Goal: Transaction & Acquisition: Obtain resource

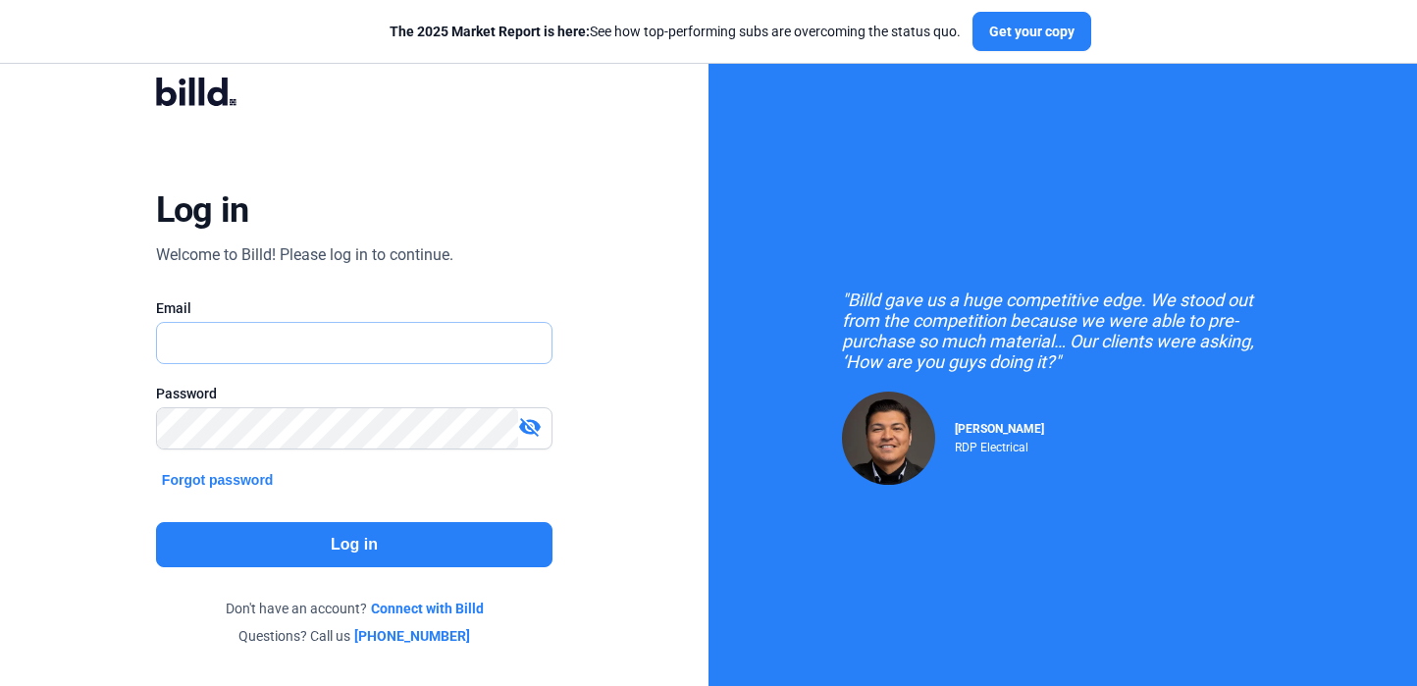
click at [224, 343] on input "text" at bounding box center [354, 343] width 395 height 40
type input "[PERSON_NAME][EMAIL_ADDRESS][DOMAIN_NAME]"
click at [450, 545] on button "Log in" at bounding box center [354, 544] width 397 height 45
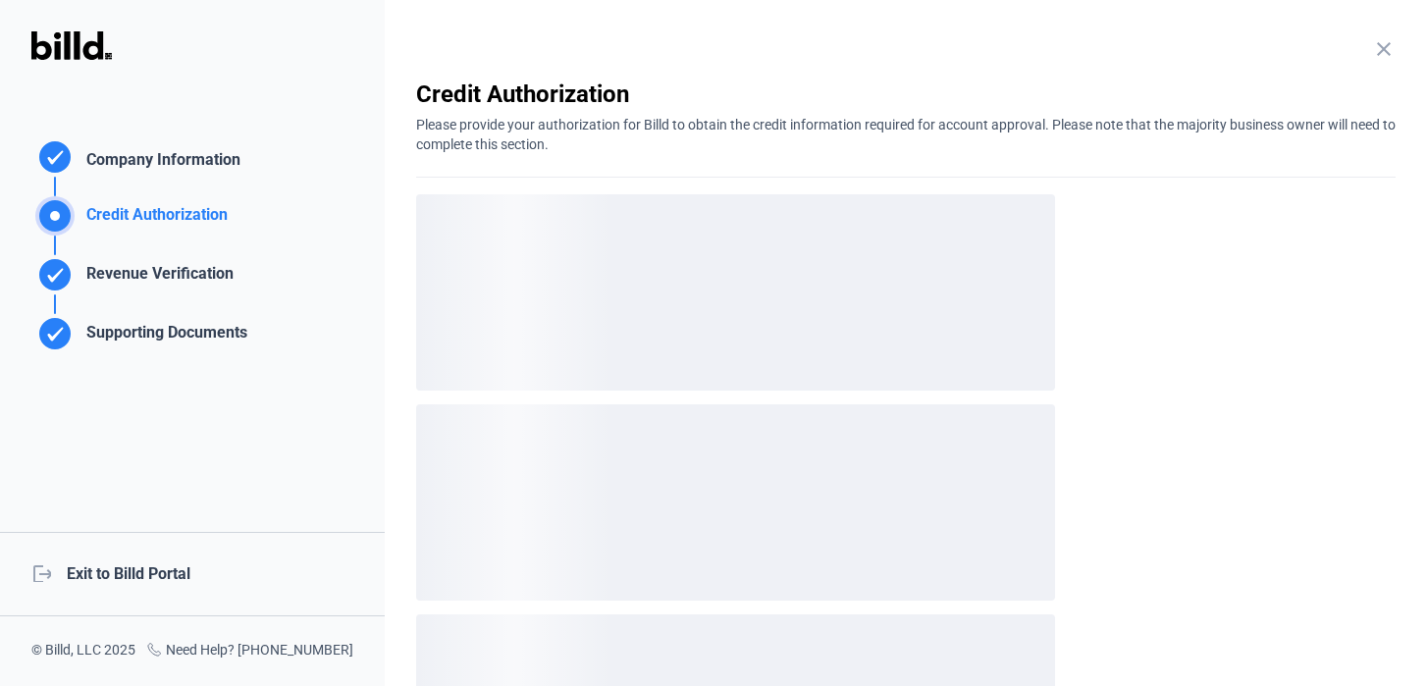
click at [168, 580] on div "logout Exit to Billd Portal" at bounding box center [192, 574] width 385 height 84
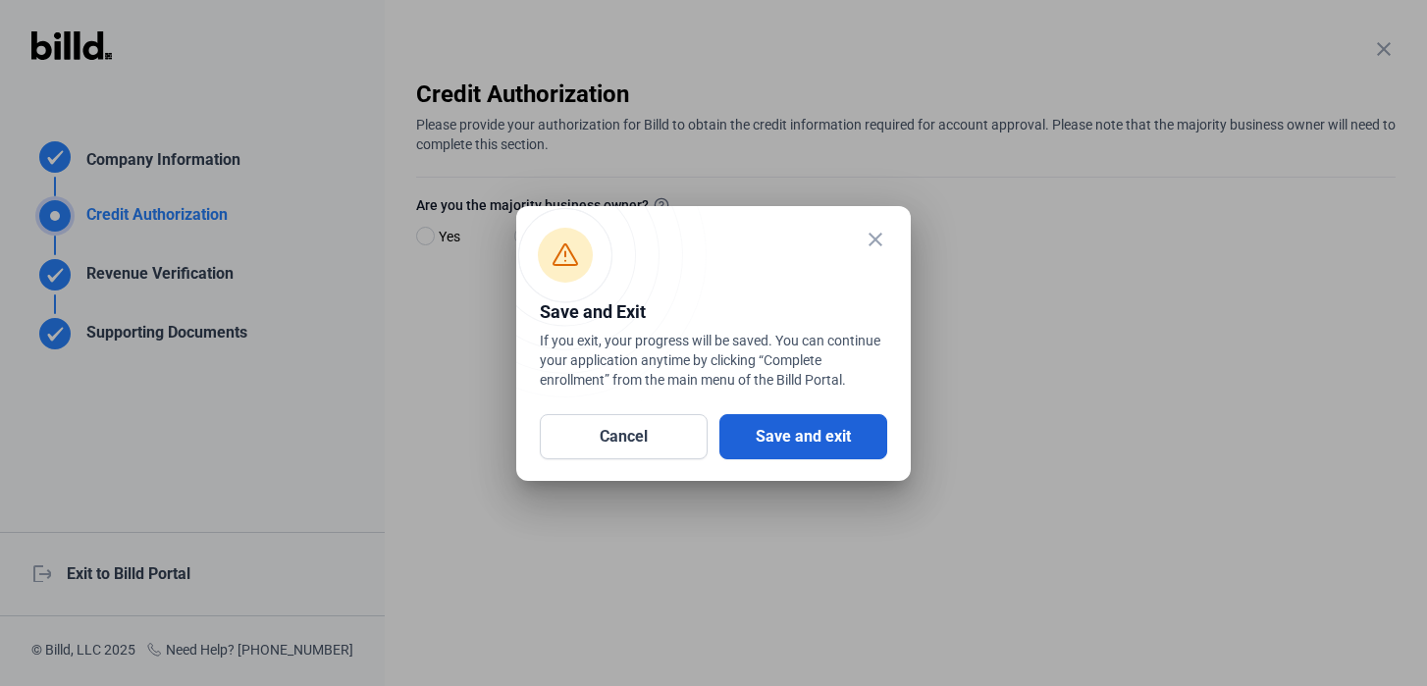
click at [770, 454] on button "Save and exit" at bounding box center [803, 436] width 168 height 45
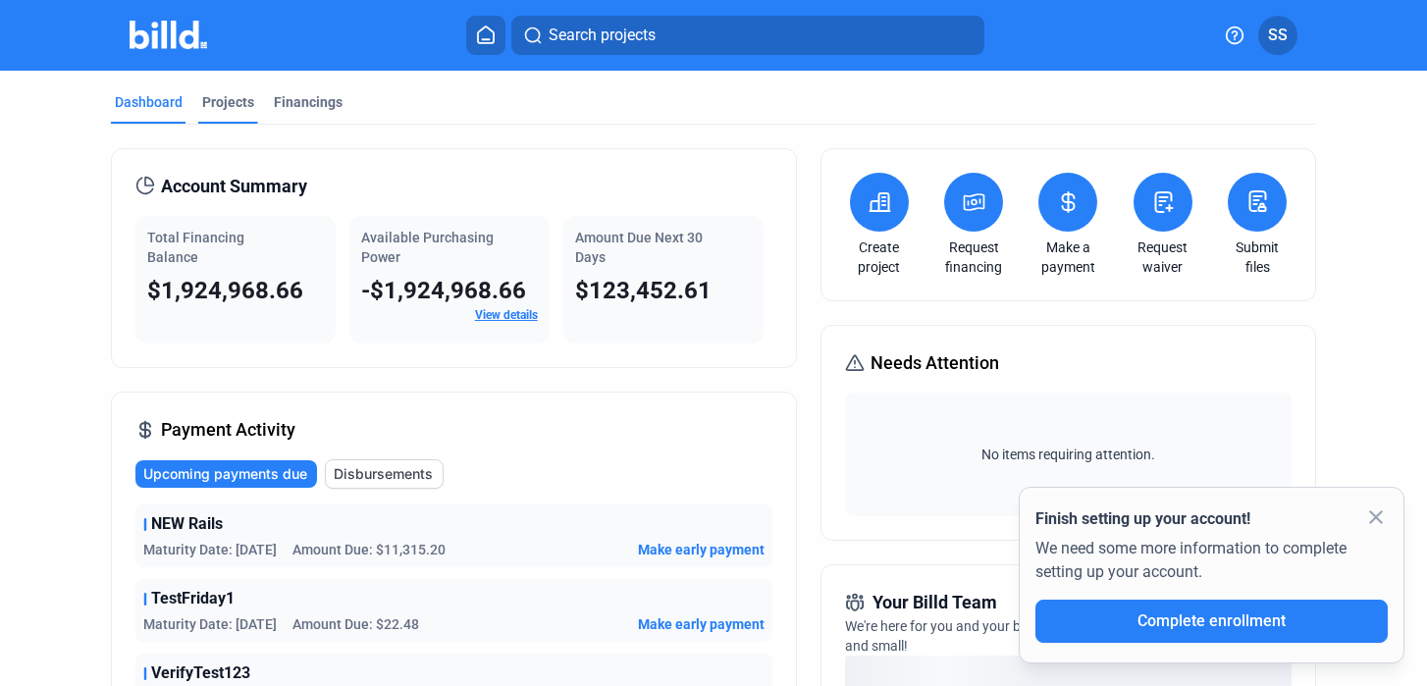
click at [217, 100] on div "Projects" at bounding box center [228, 102] width 52 height 20
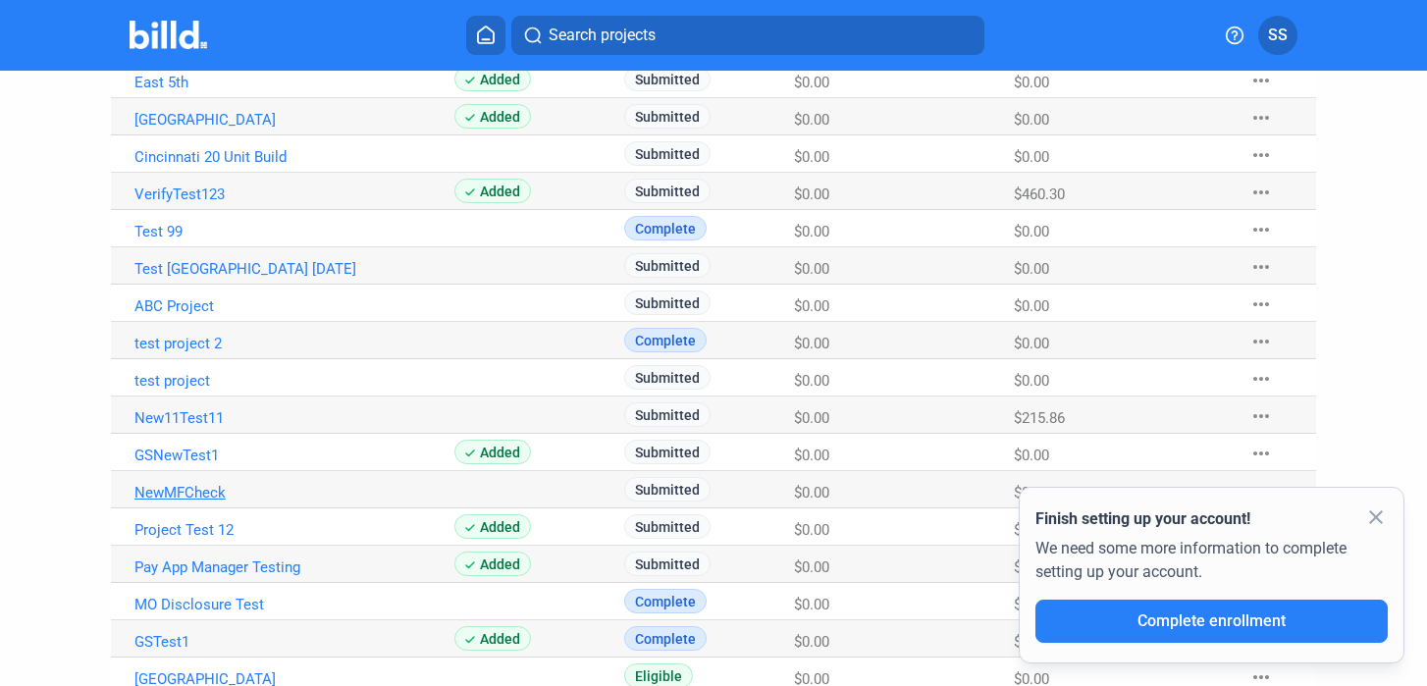
scroll to position [806, 0]
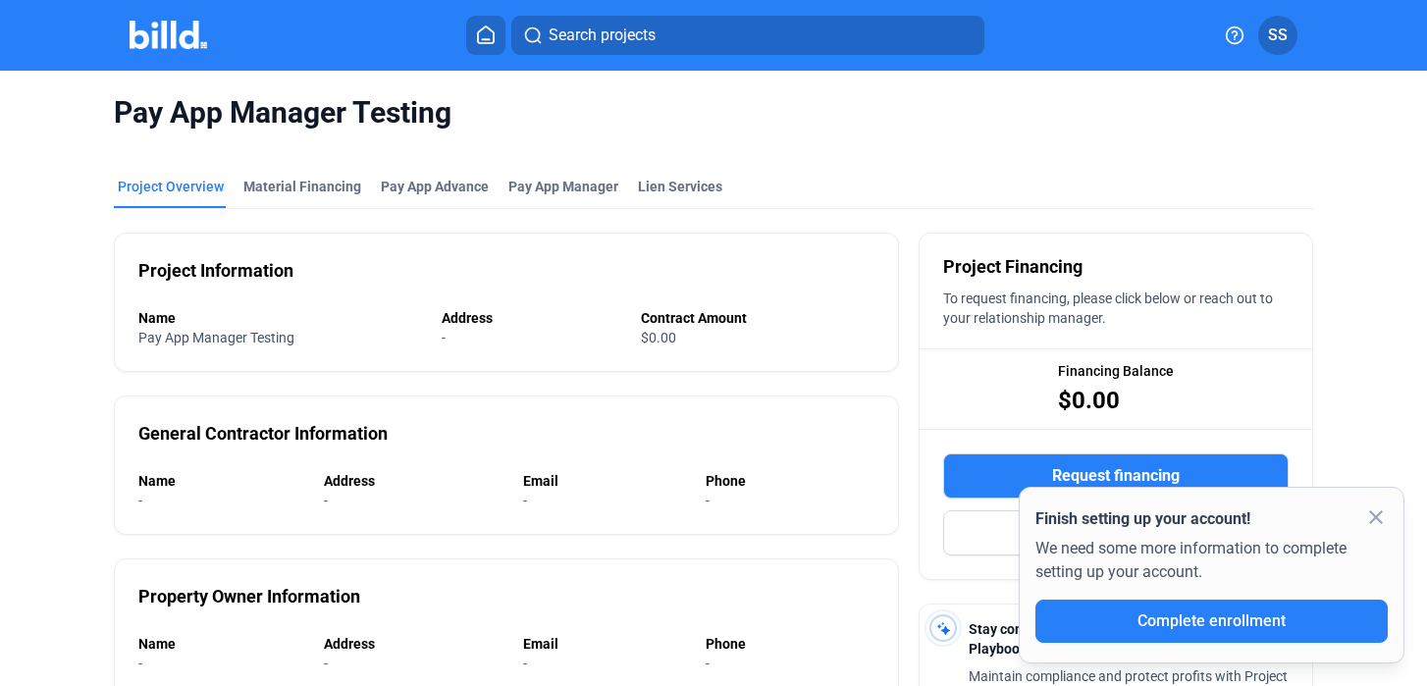
click at [1381, 522] on mat-icon "close" at bounding box center [1376, 517] width 24 height 24
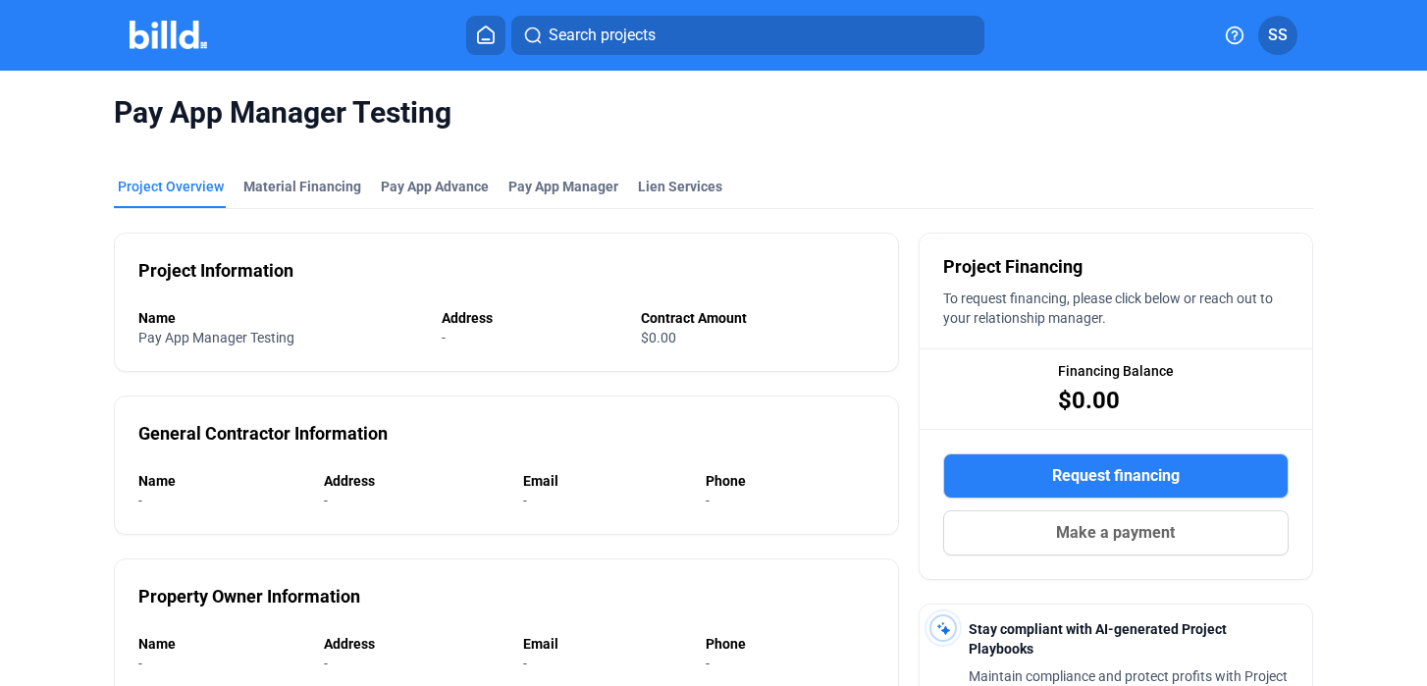
click at [1145, 478] on span "Request financing" at bounding box center [1116, 476] width 128 height 24
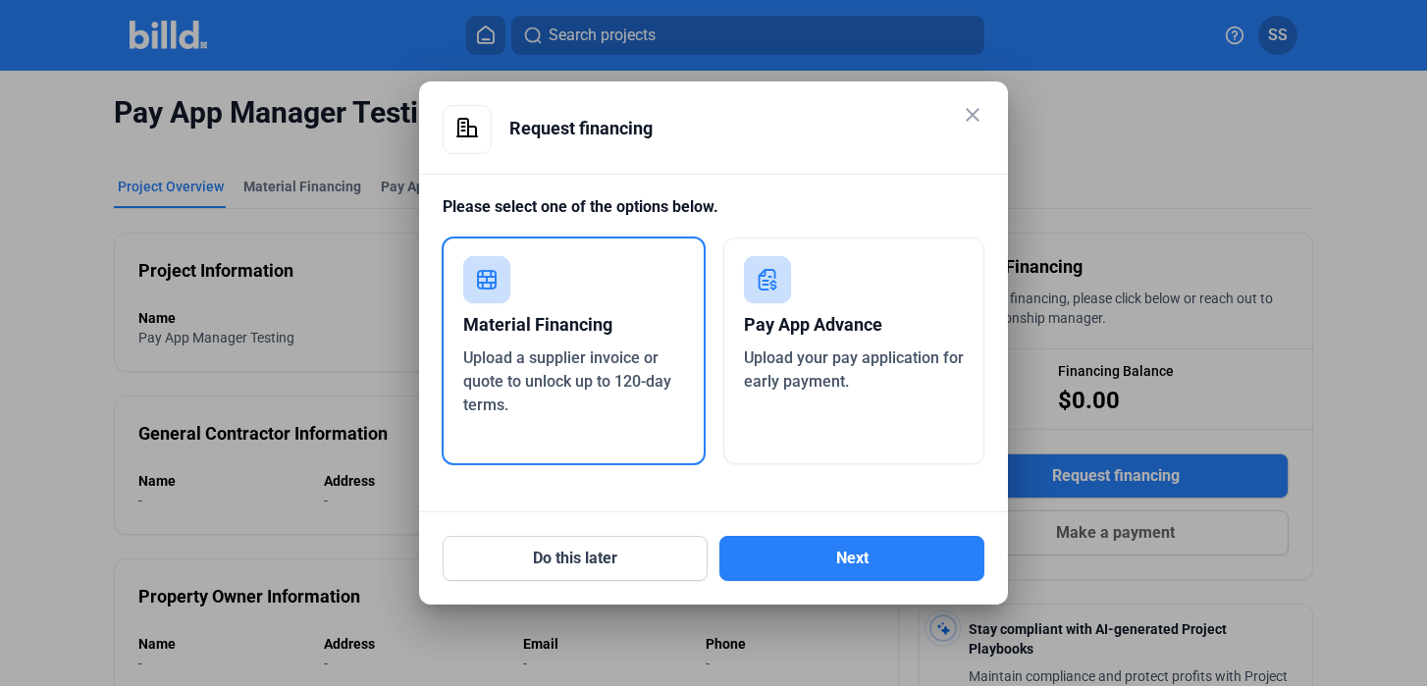
click at [881, 288] on div "Pay App Advance Upload your pay application for early payment." at bounding box center [854, 351] width 262 height 227
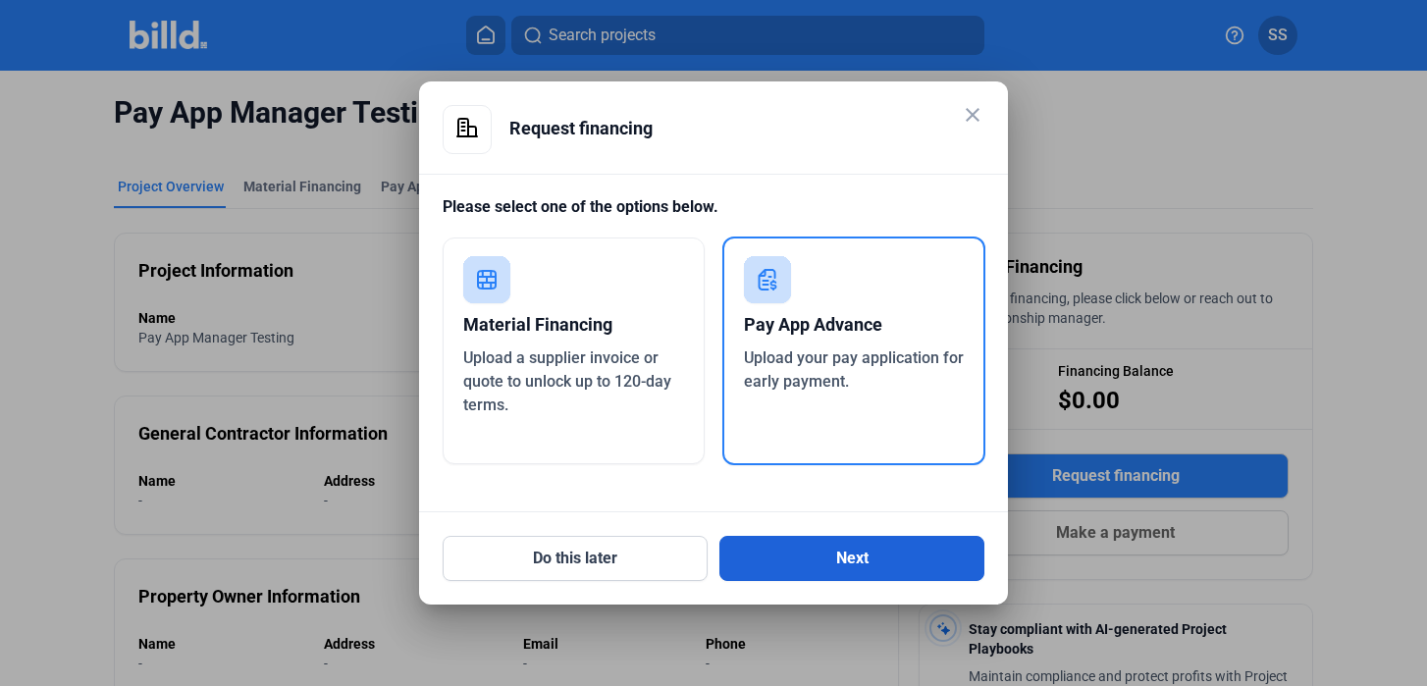
click at [827, 549] on button "Next" at bounding box center [851, 558] width 265 height 45
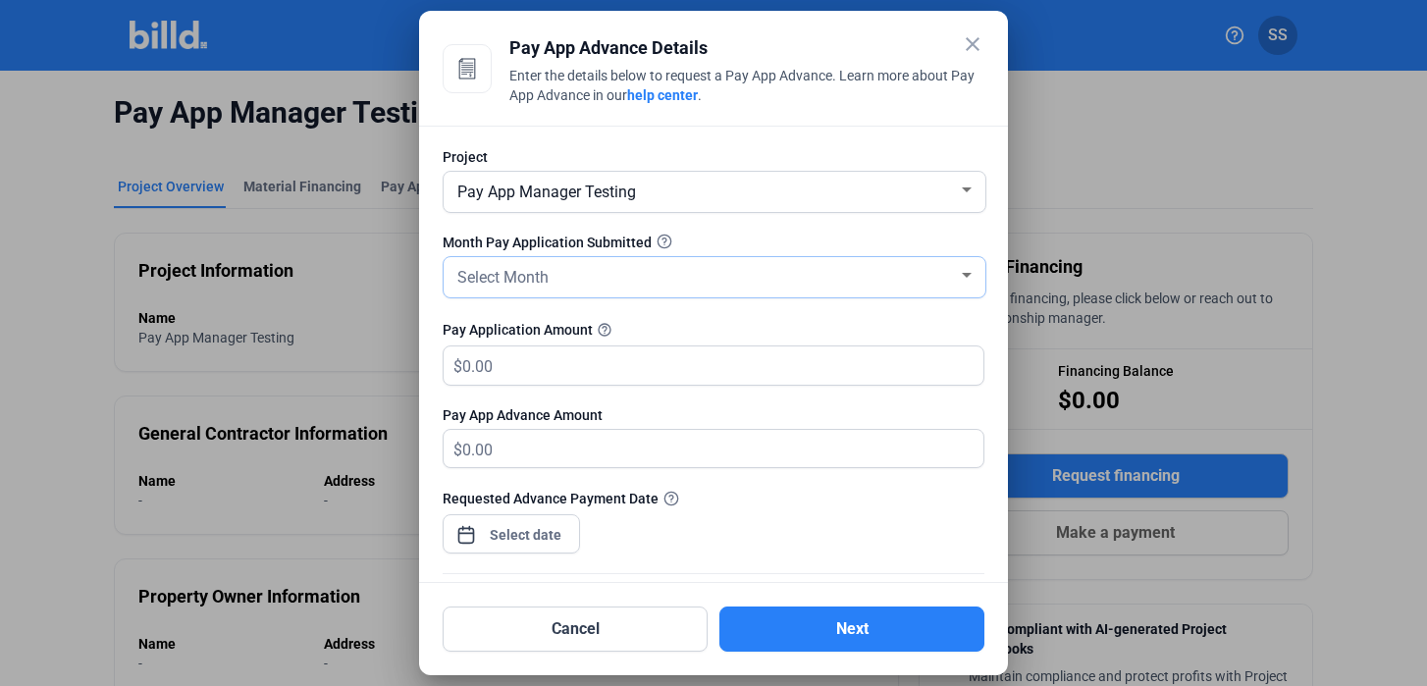
click at [677, 283] on div "Select Month" at bounding box center [705, 275] width 504 height 27
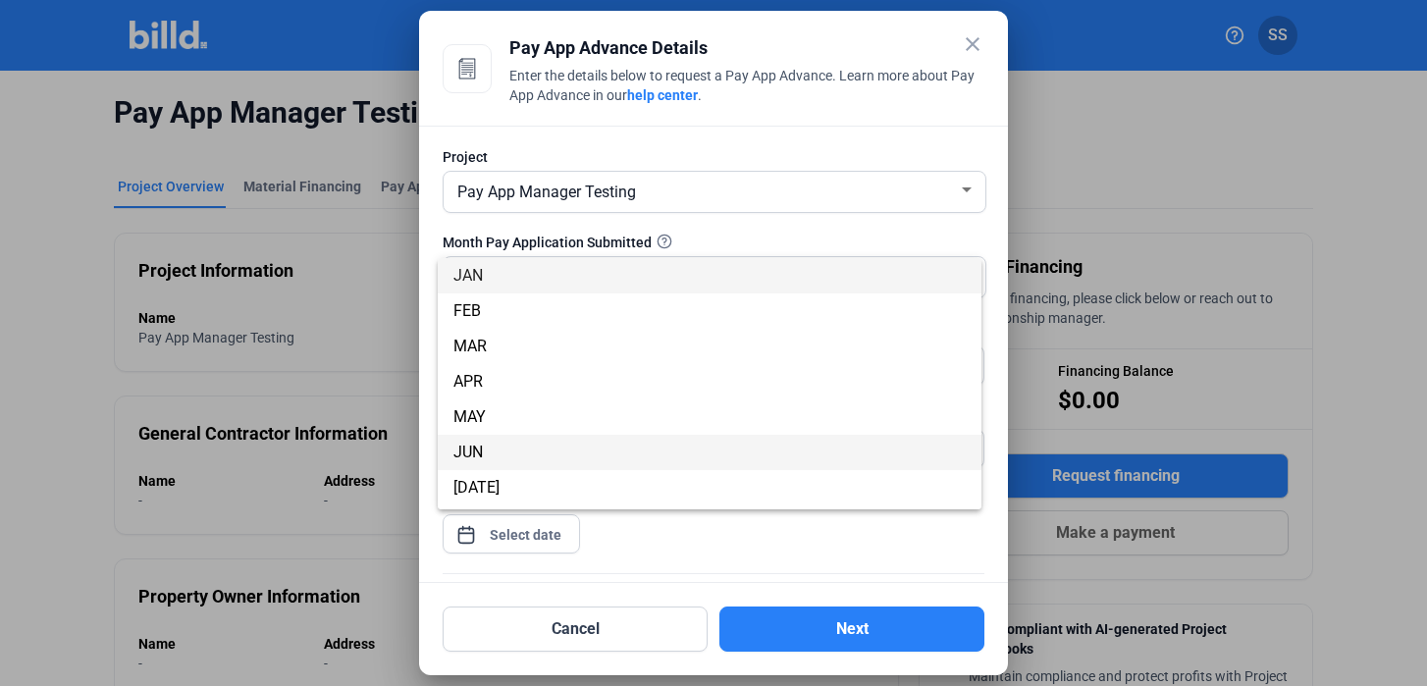
click at [592, 468] on span "JUN" at bounding box center [709, 452] width 512 height 35
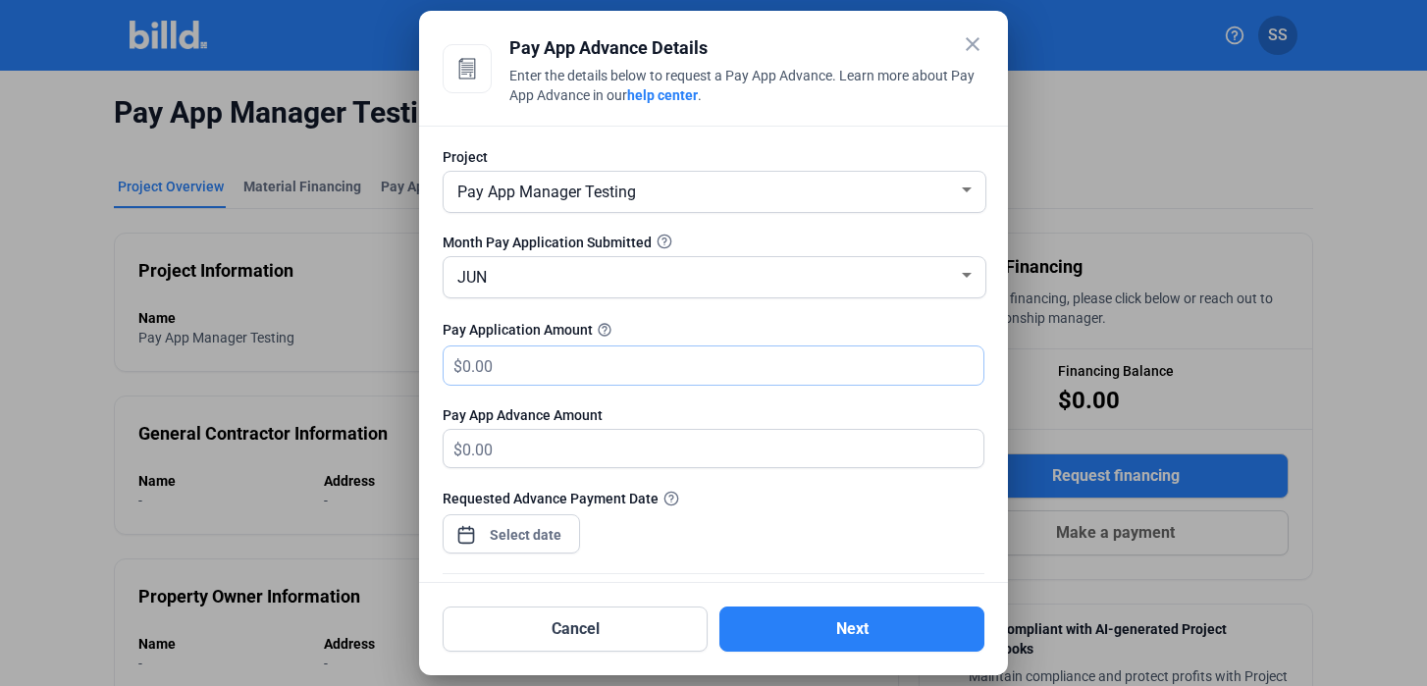
click at [606, 355] on input "text" at bounding box center [722, 365] width 521 height 38
type input "1"
type input "1.00"
type input "10"
type input "10.00"
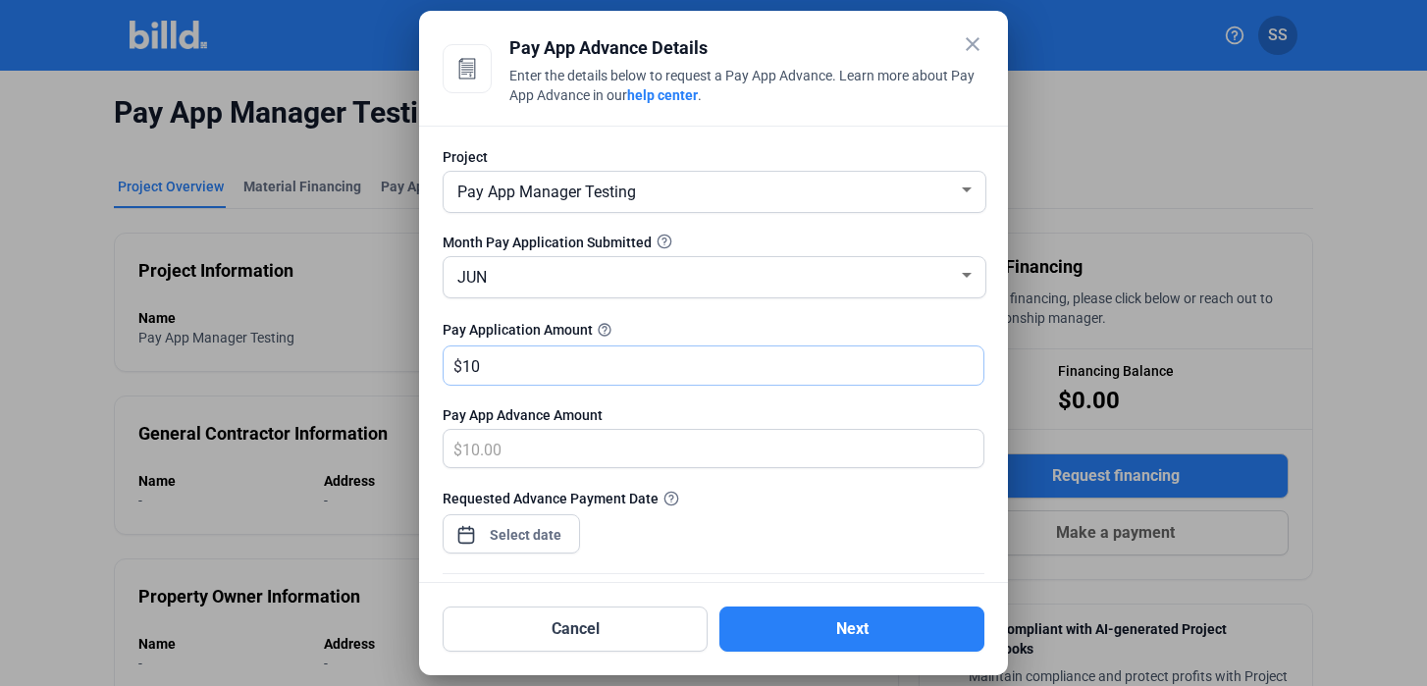
type input "100"
type input "100.00"
type input "1000"
type input "1,000.00"
type input "1,0000"
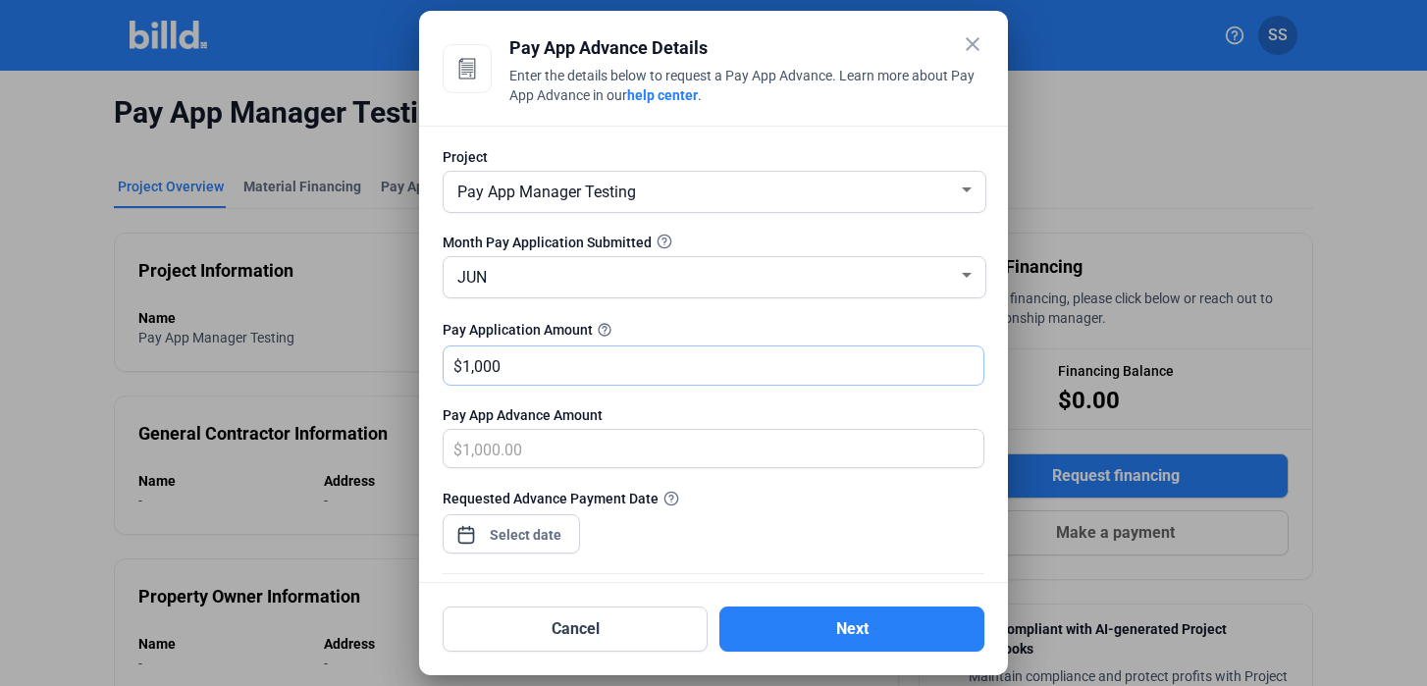
type input "10,000.00"
type input "10,0000"
type input "100,000.00"
type input "100,000"
click at [472, 535] on span "Open calendar" at bounding box center [466, 525] width 47 height 47
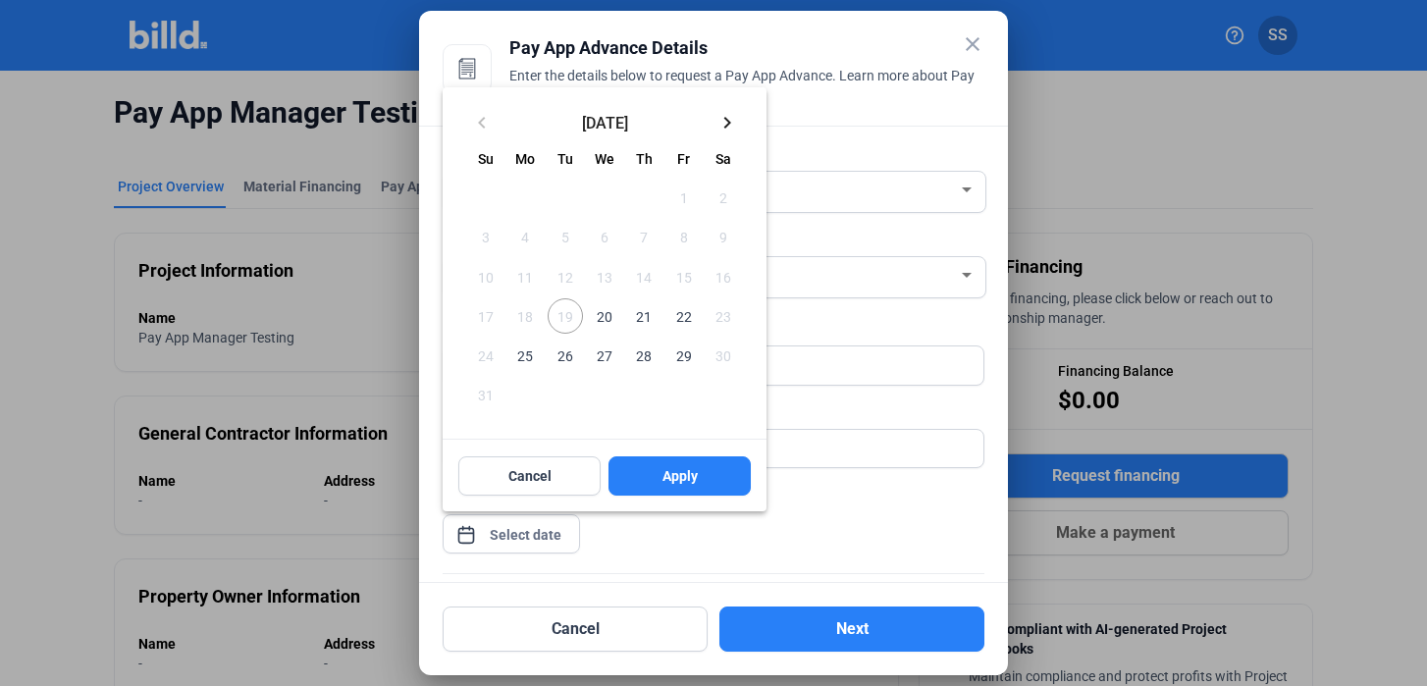
click at [604, 317] on span "20" at bounding box center [604, 315] width 35 height 35
click at [656, 468] on button "Apply" at bounding box center [680, 475] width 142 height 39
type input "[DATE]"
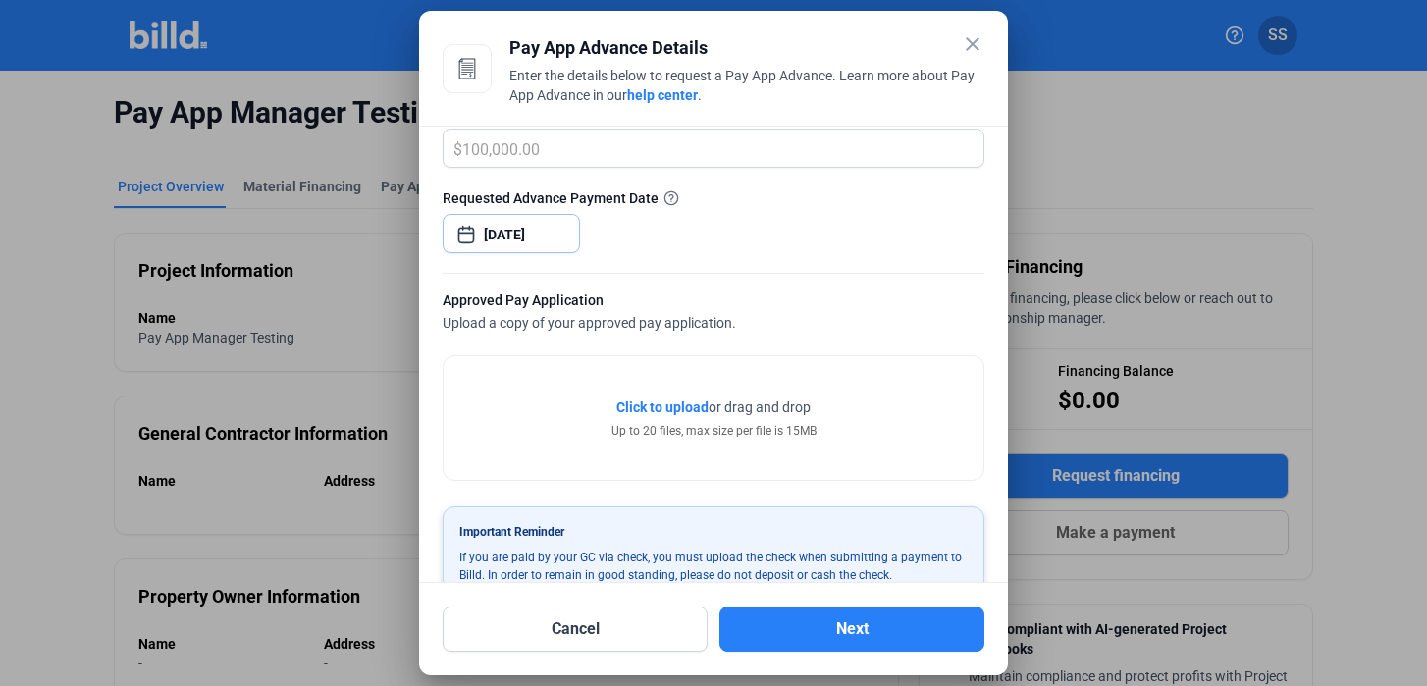
scroll to position [320, 0]
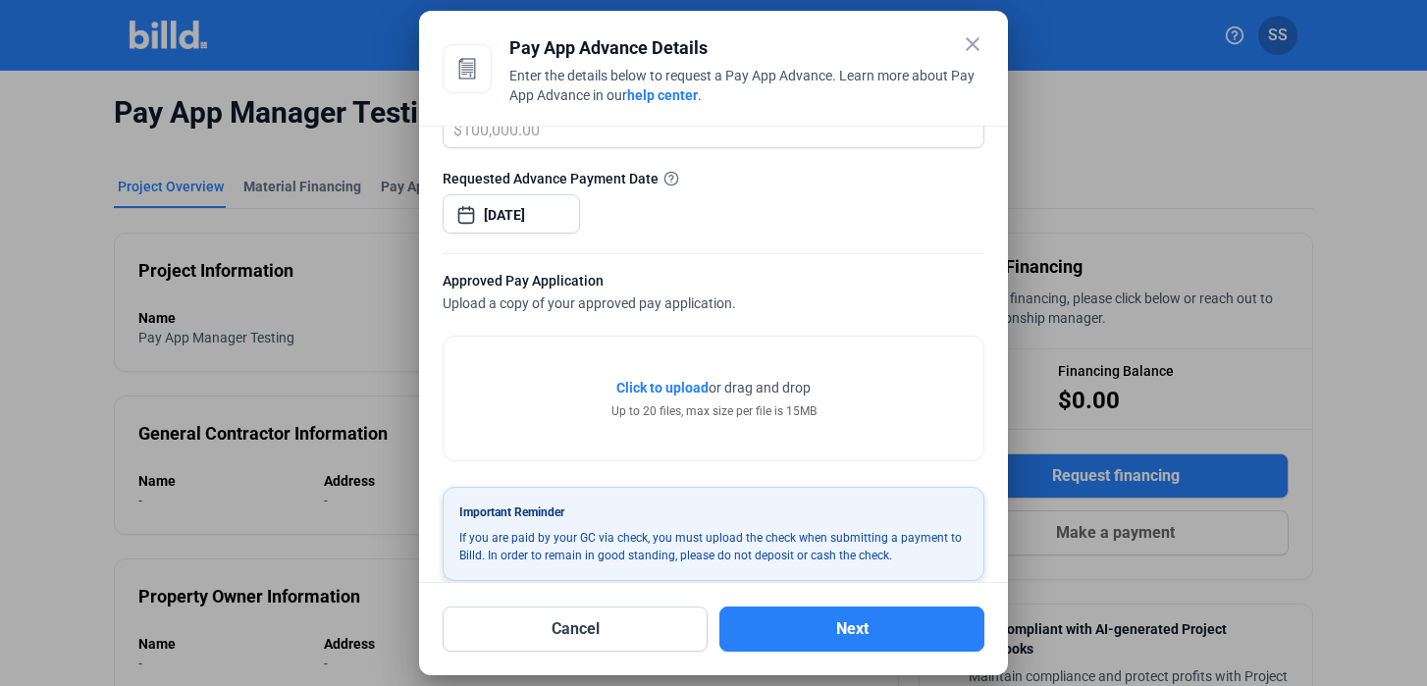
click at [669, 387] on span "Click to upload" at bounding box center [662, 388] width 92 height 16
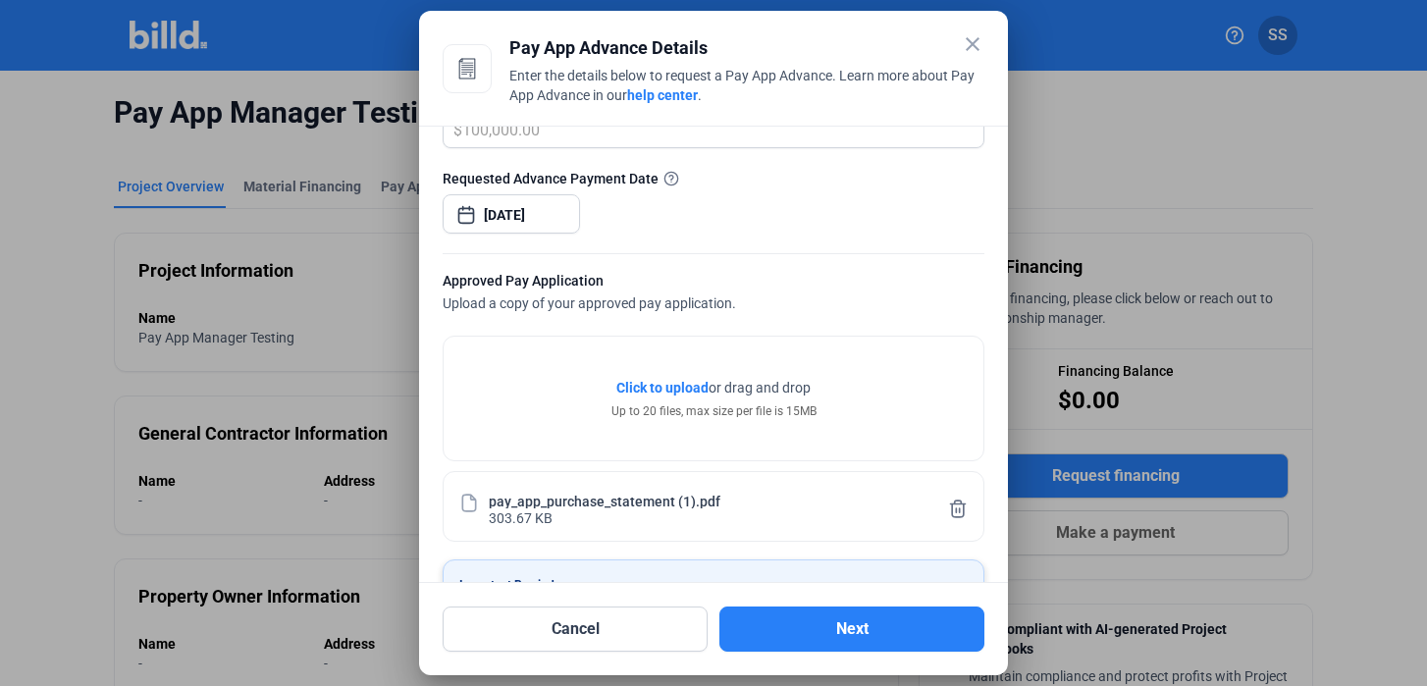
scroll to position [416, 0]
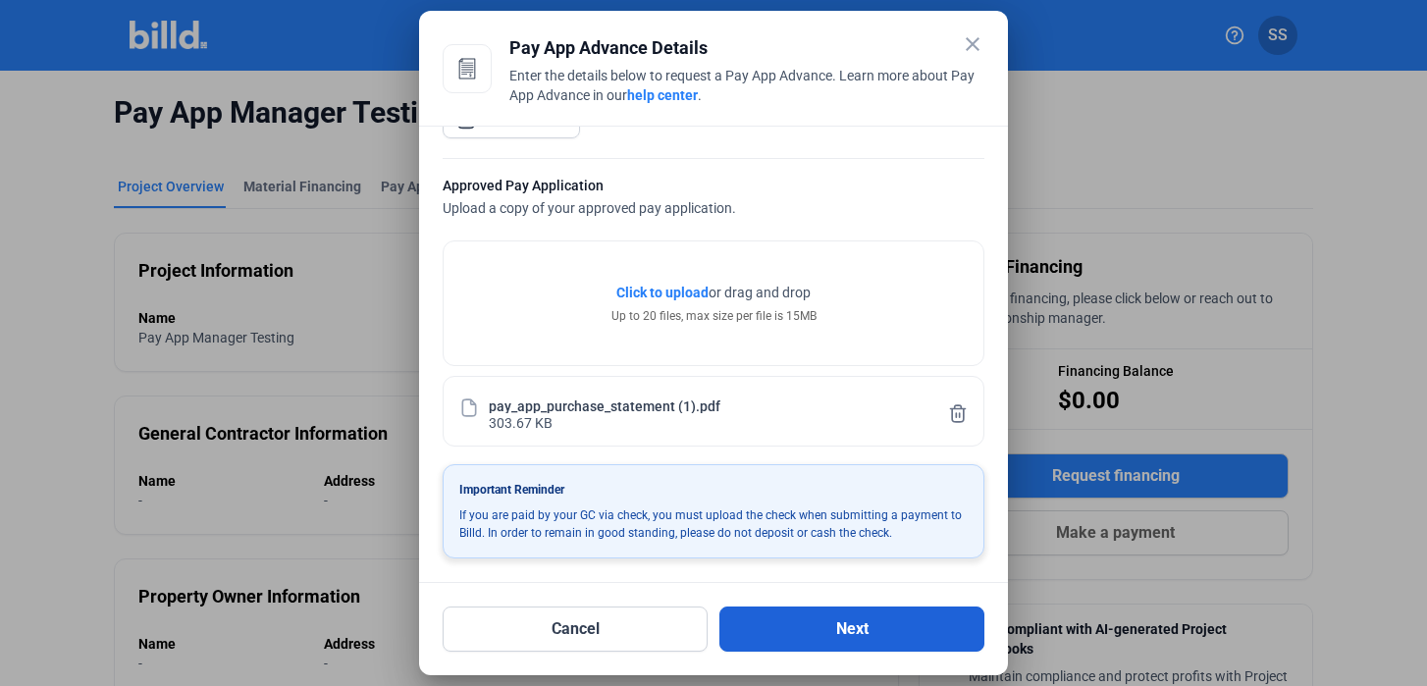
click at [795, 640] on button "Next" at bounding box center [851, 629] width 265 height 45
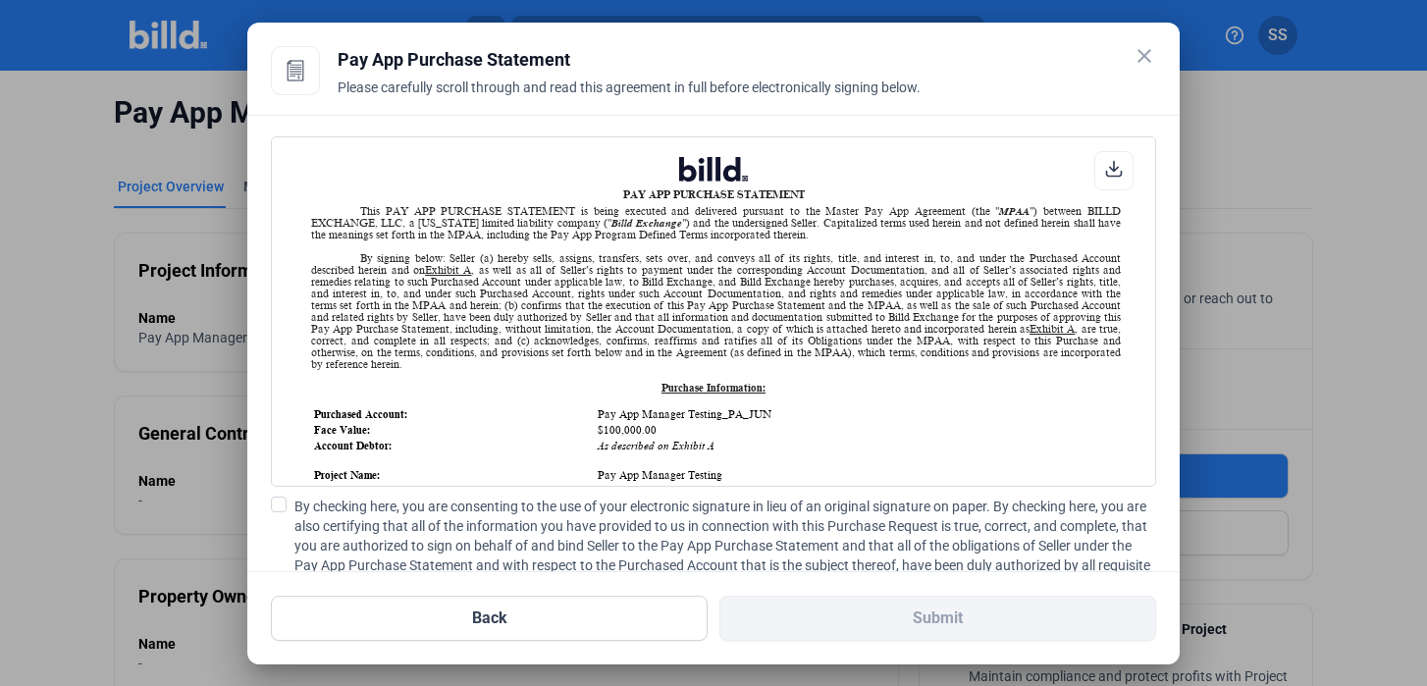
scroll to position [1, 0]
